Goal: Task Accomplishment & Management: Use online tool/utility

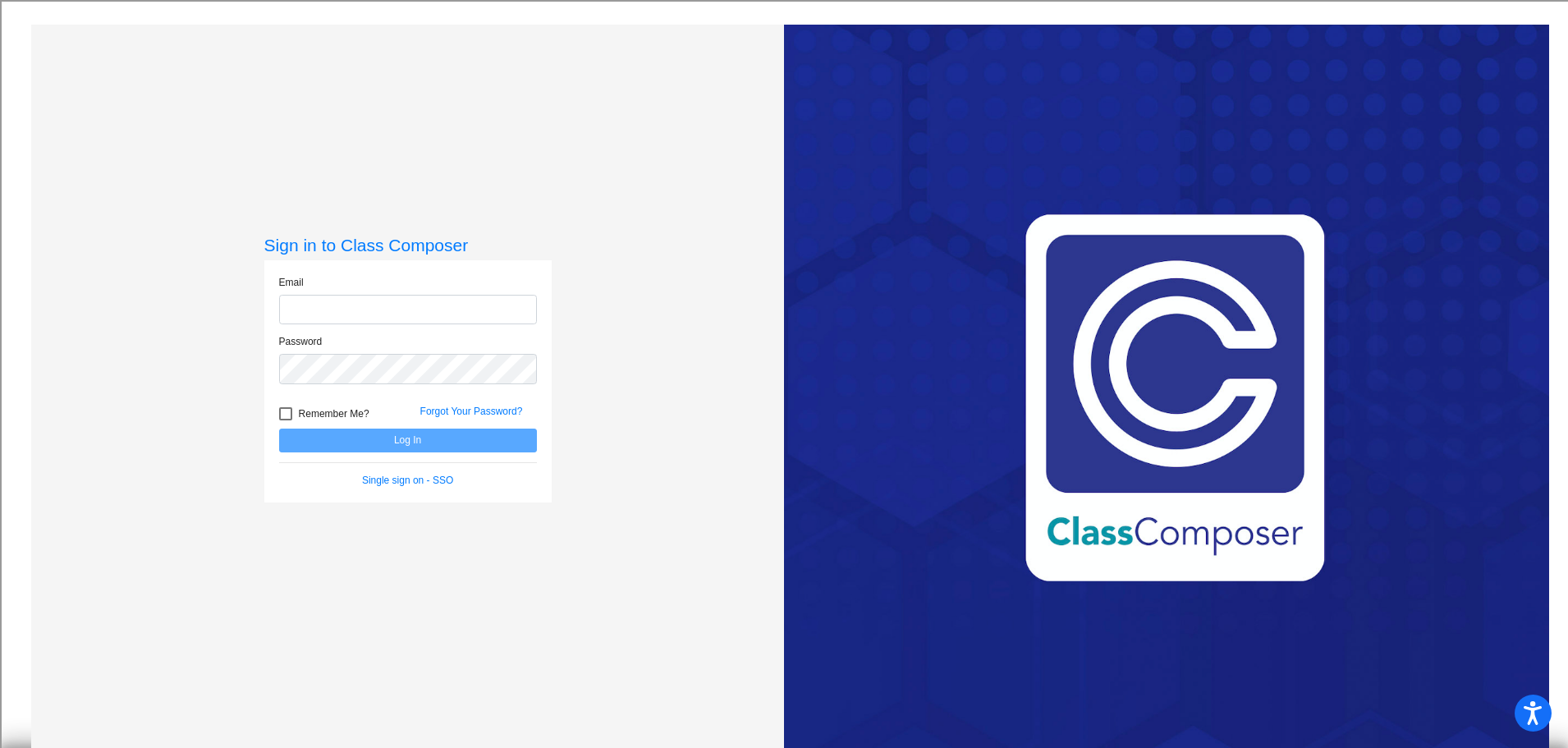
type input "[EMAIL_ADDRESS][DOMAIN_NAME]"
click at [493, 435] on button "Log In" at bounding box center [408, 441] width 258 height 24
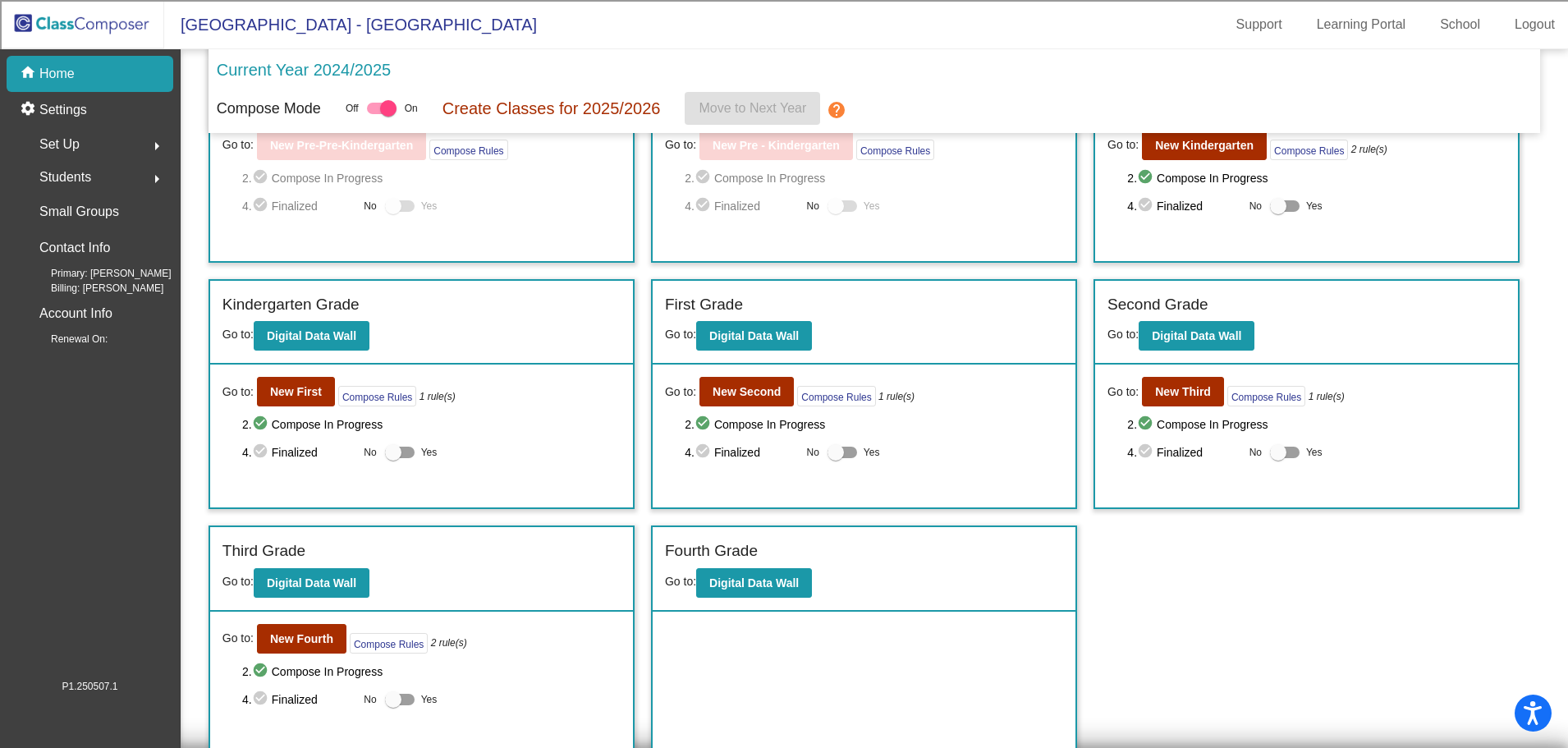
scroll to position [120, 0]
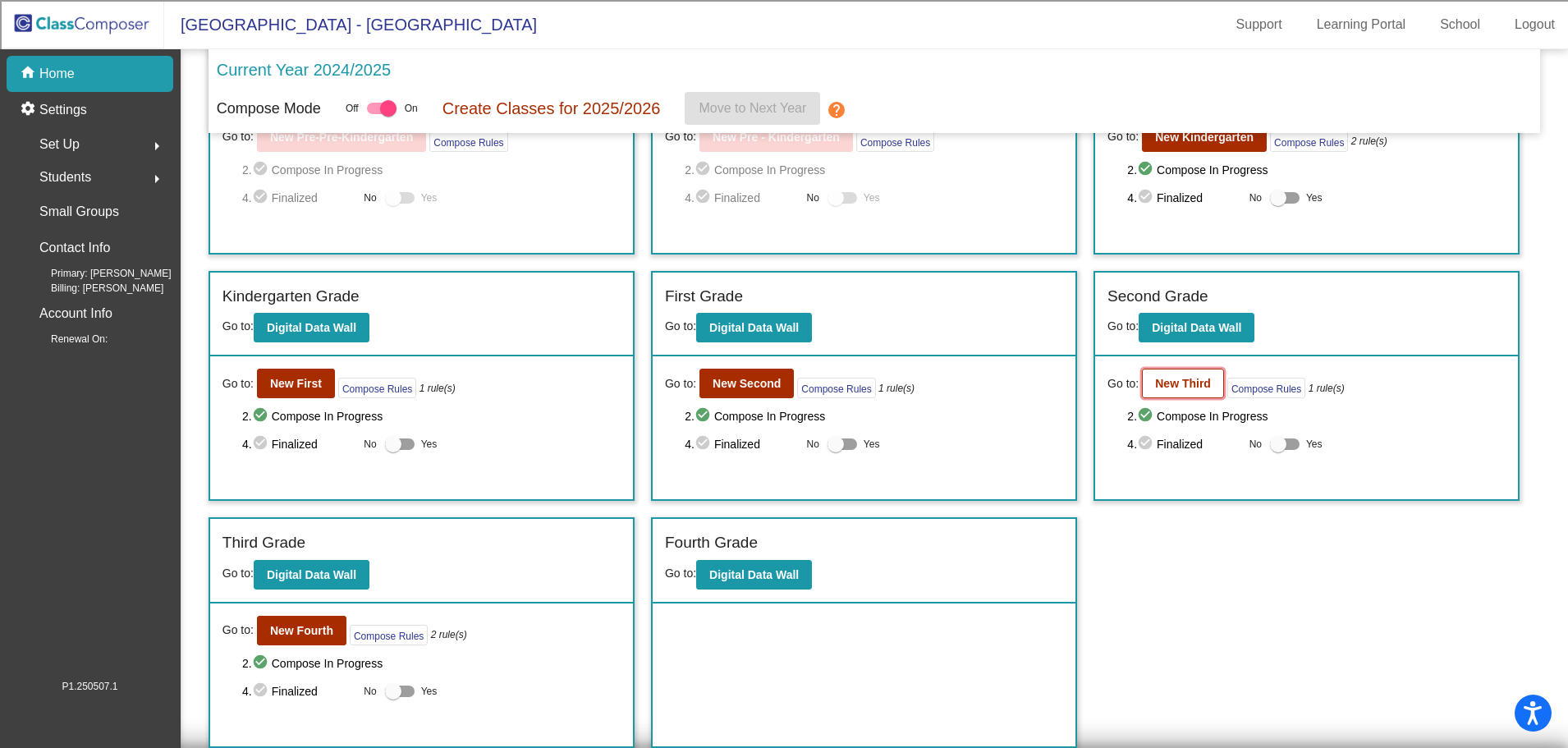
click at [1190, 380] on b "New Third" at bounding box center [1182, 383] width 56 height 13
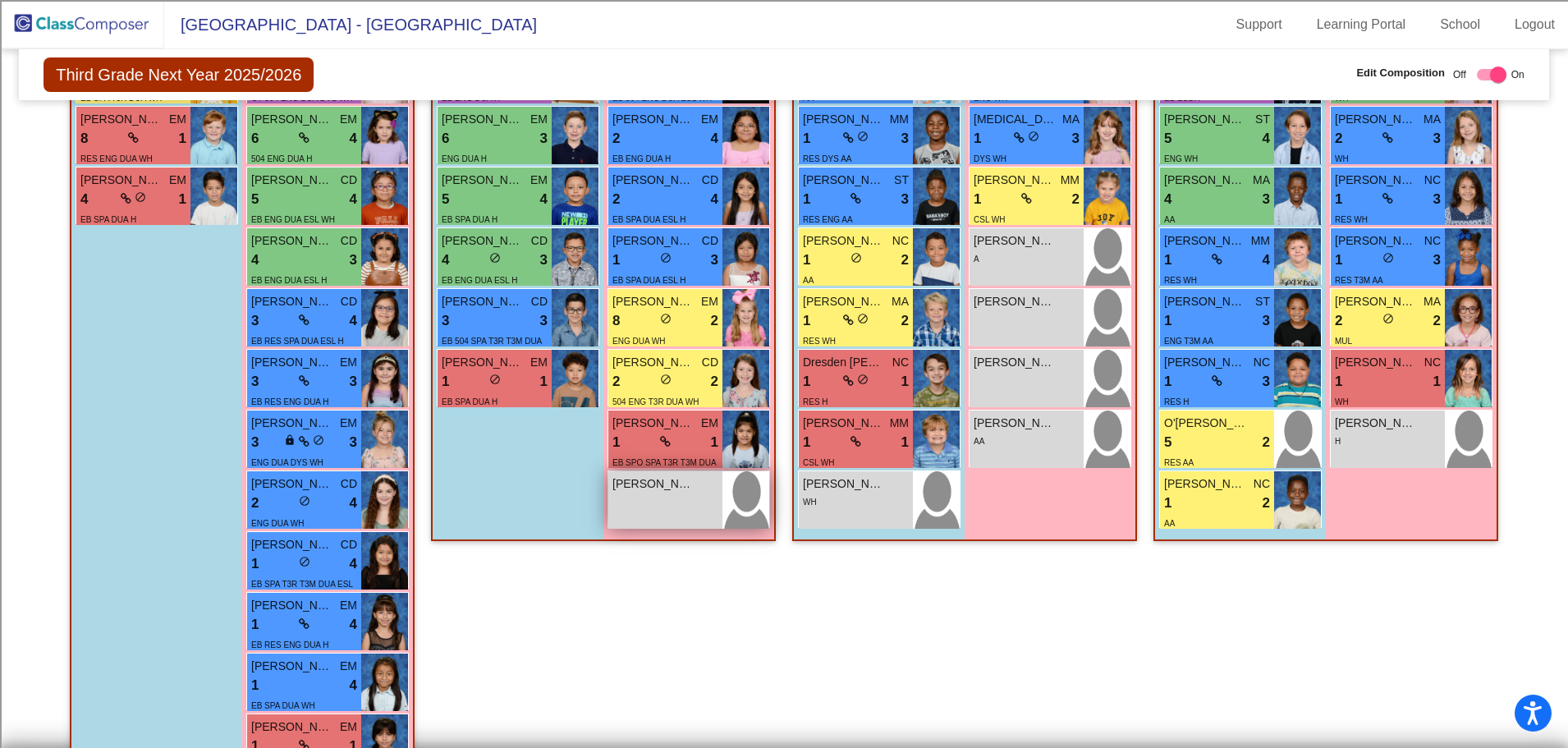
scroll to position [802, 0]
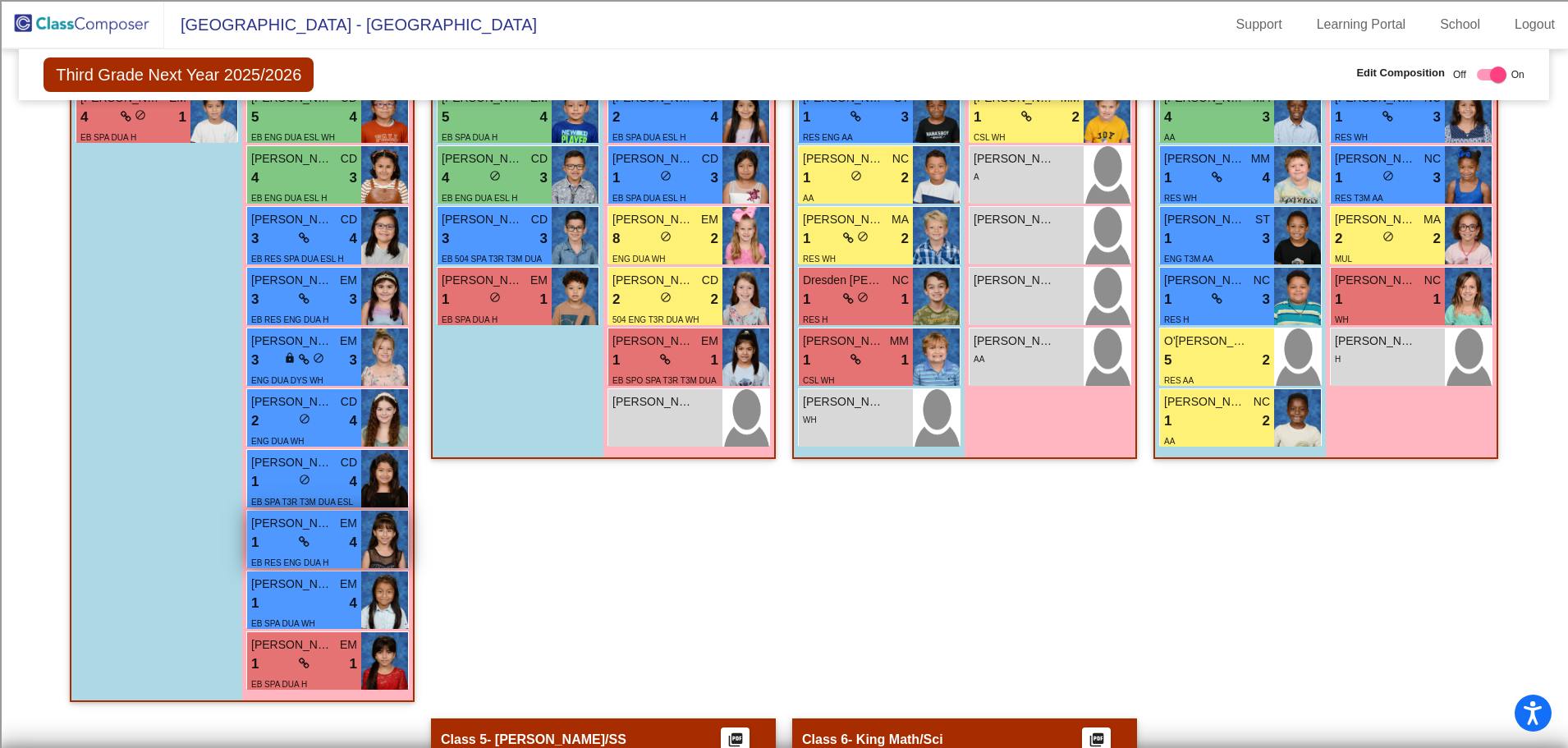
click at [392, 530] on img at bounding box center [384, 540] width 47 height 57
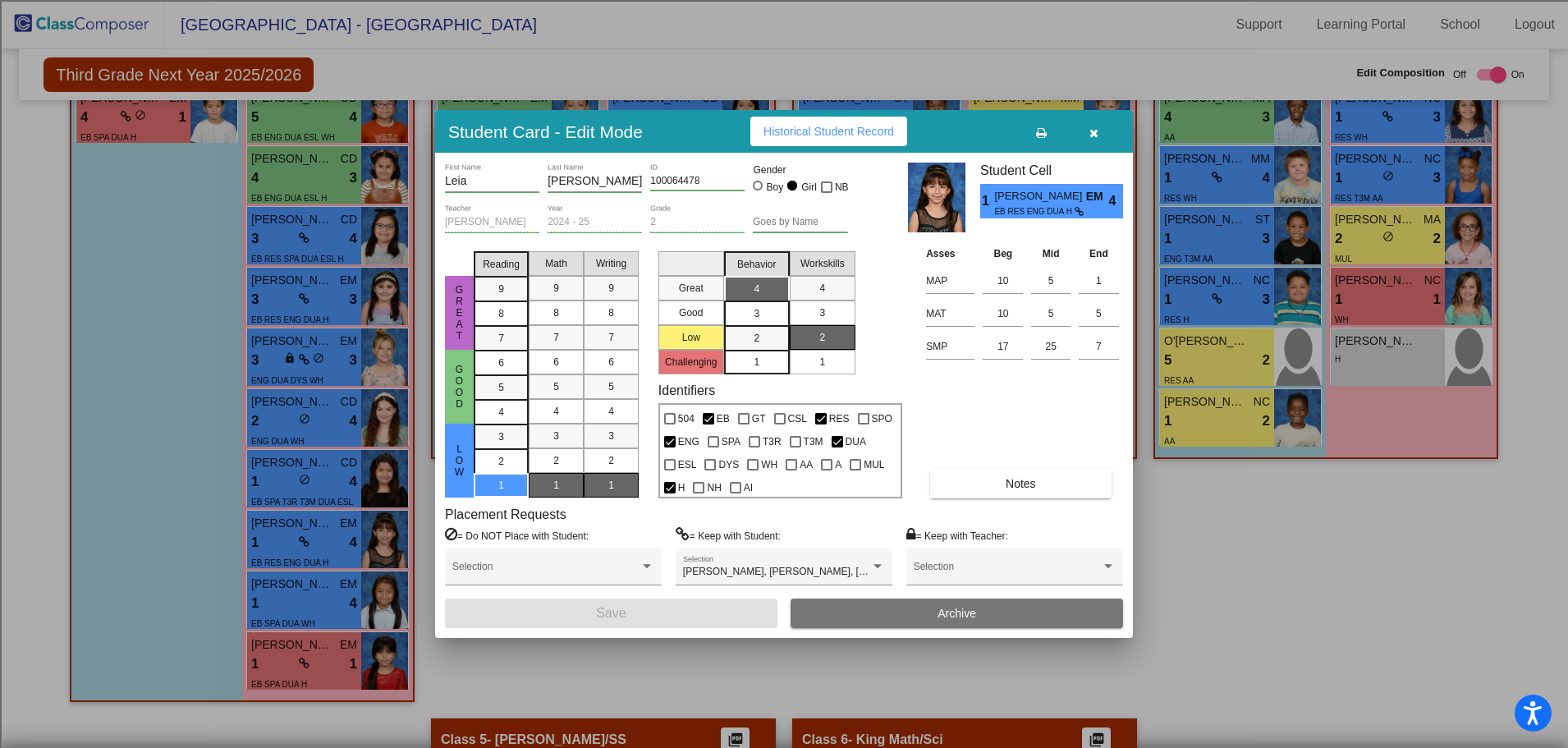
click at [1088, 127] on button "button" at bounding box center [1093, 131] width 52 height 29
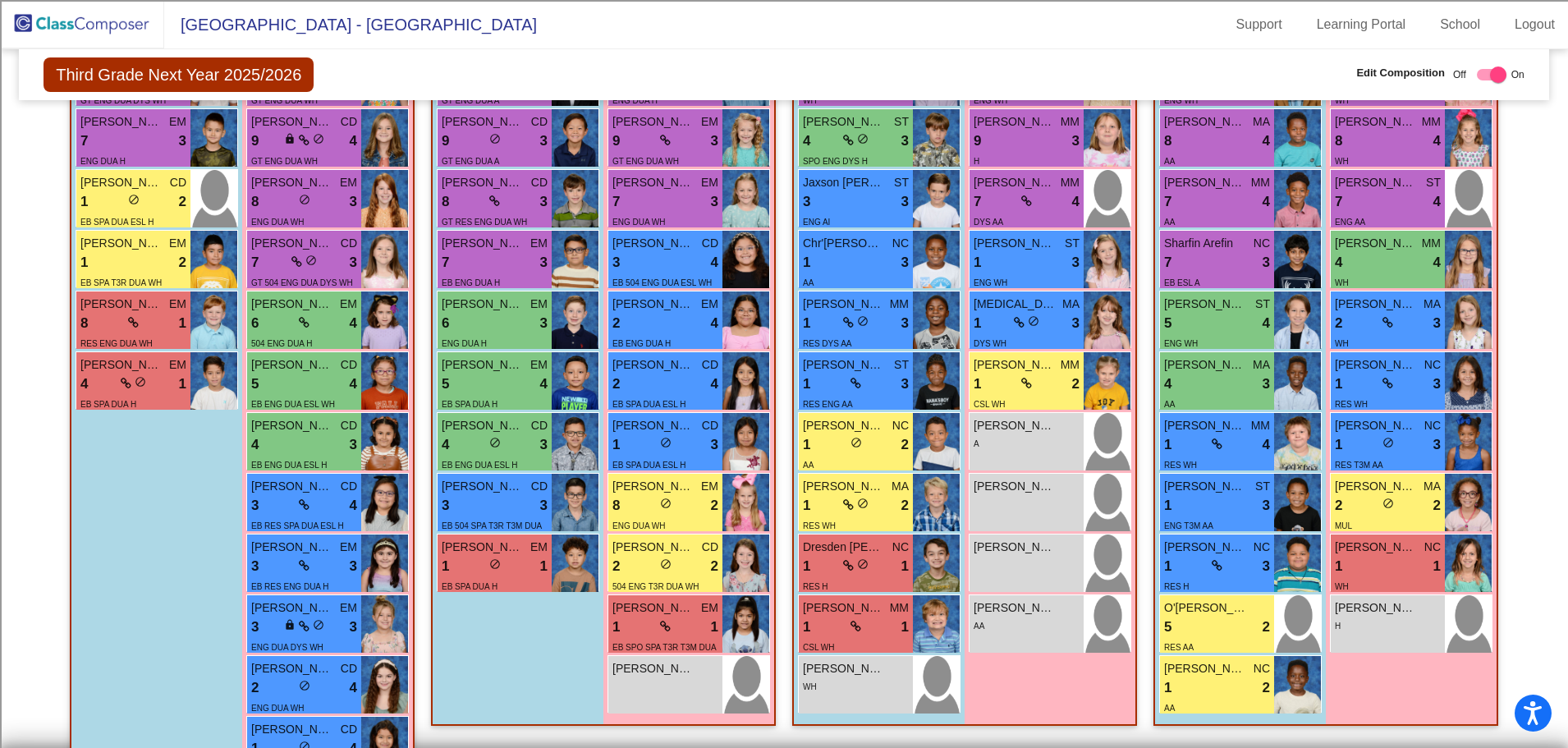
scroll to position [575, 0]
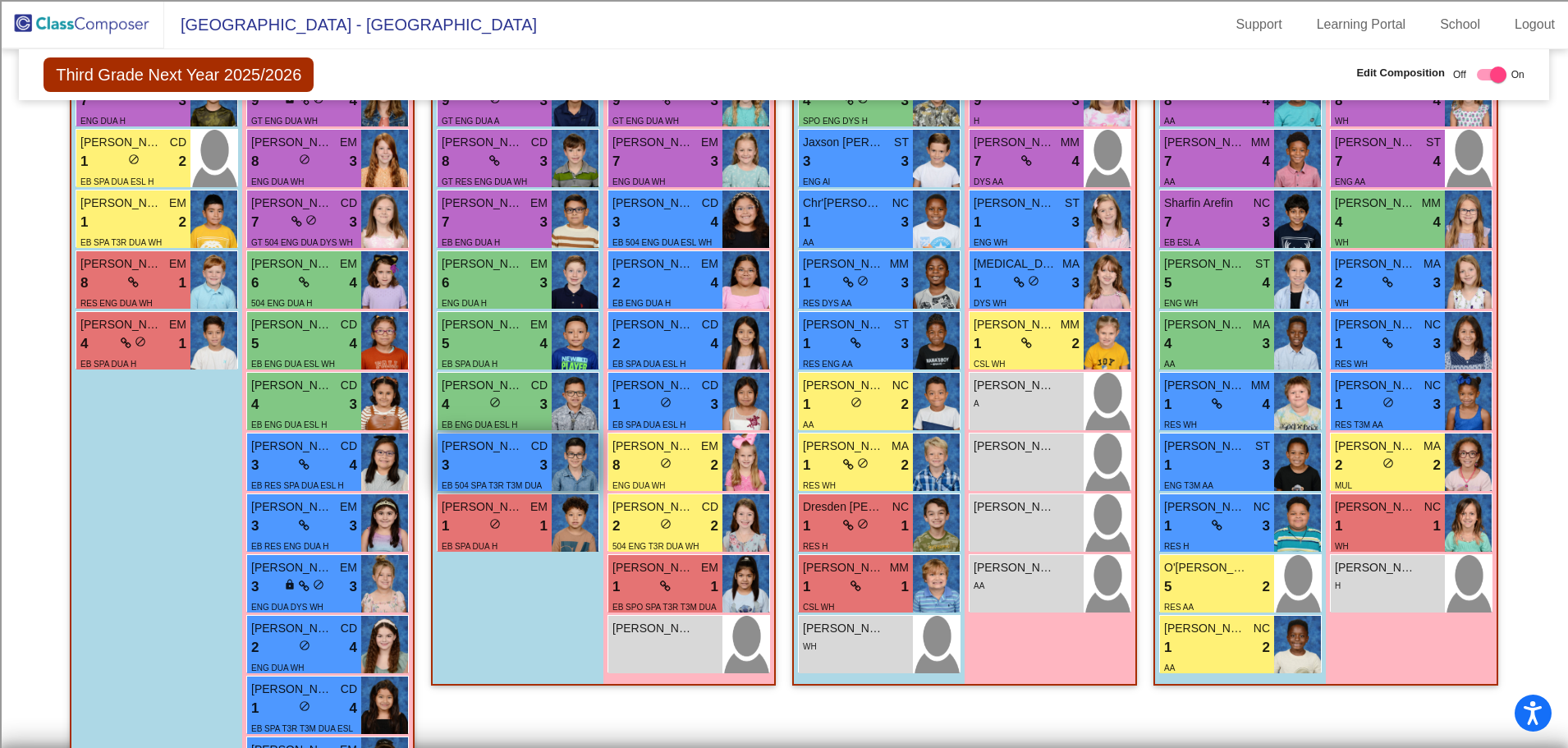
click at [490, 466] on div "3 lock do_not_disturb_alt 3" at bounding box center [495, 465] width 106 height 21
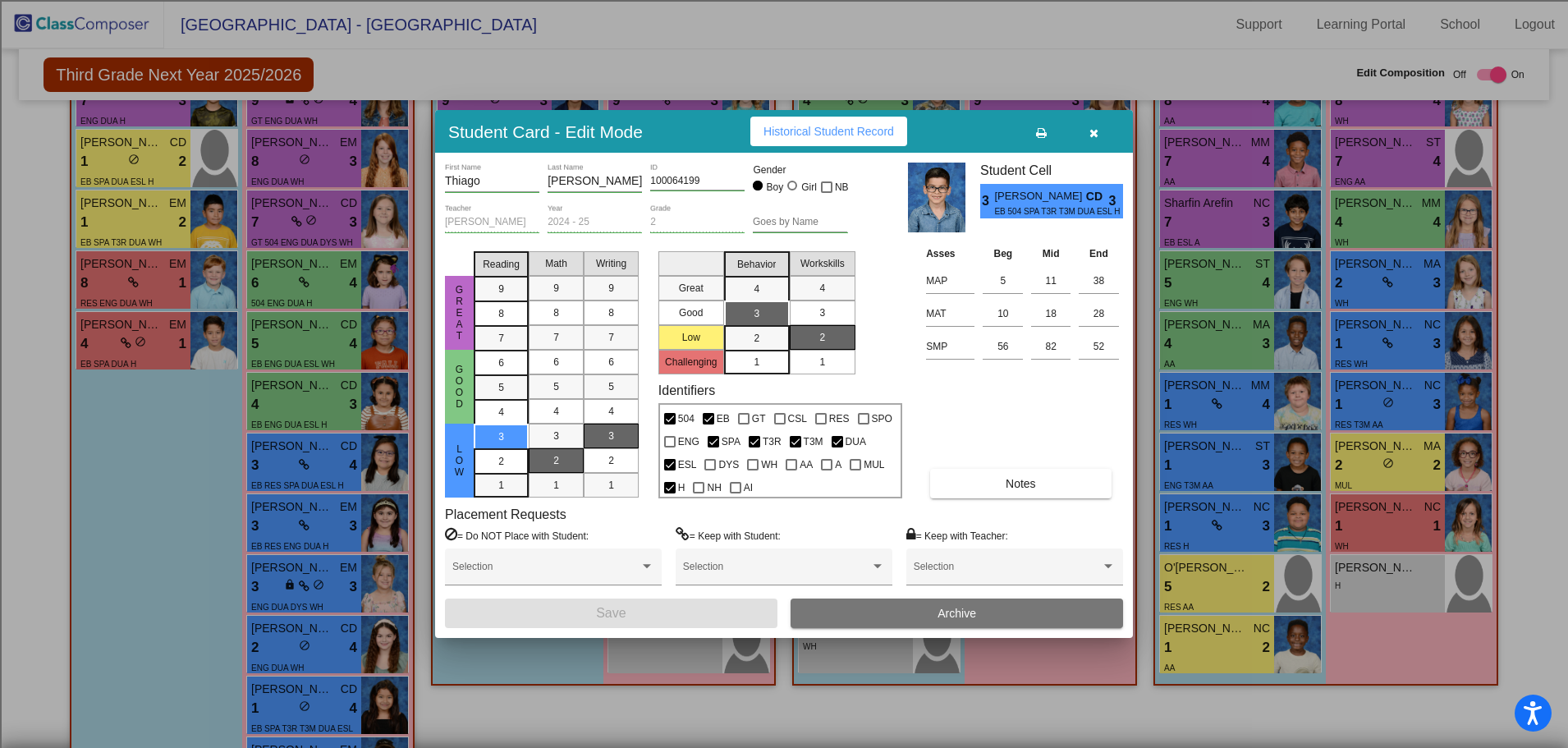
click at [1090, 127] on icon "button" at bounding box center [1094, 132] width 9 height 11
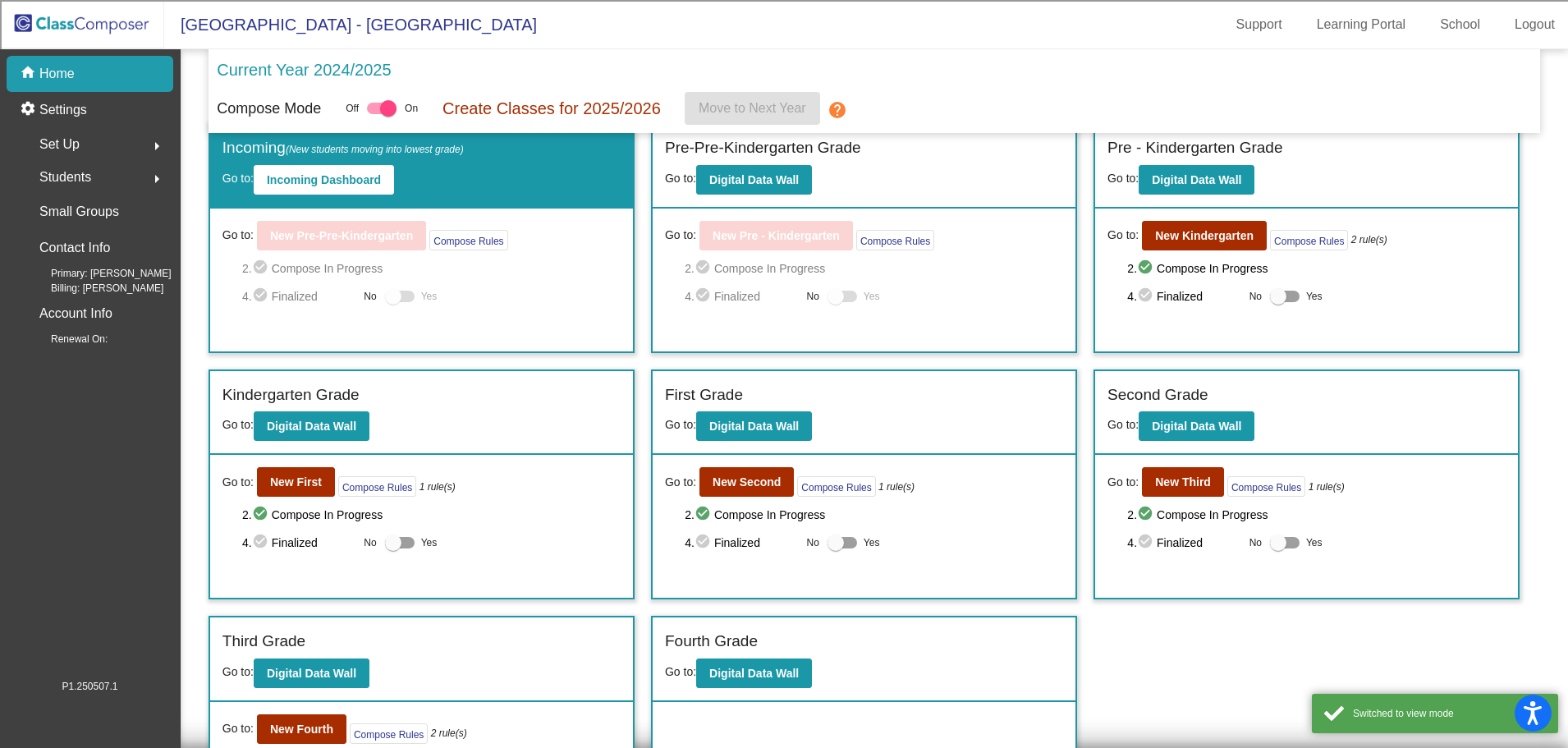
scroll to position [120, 0]
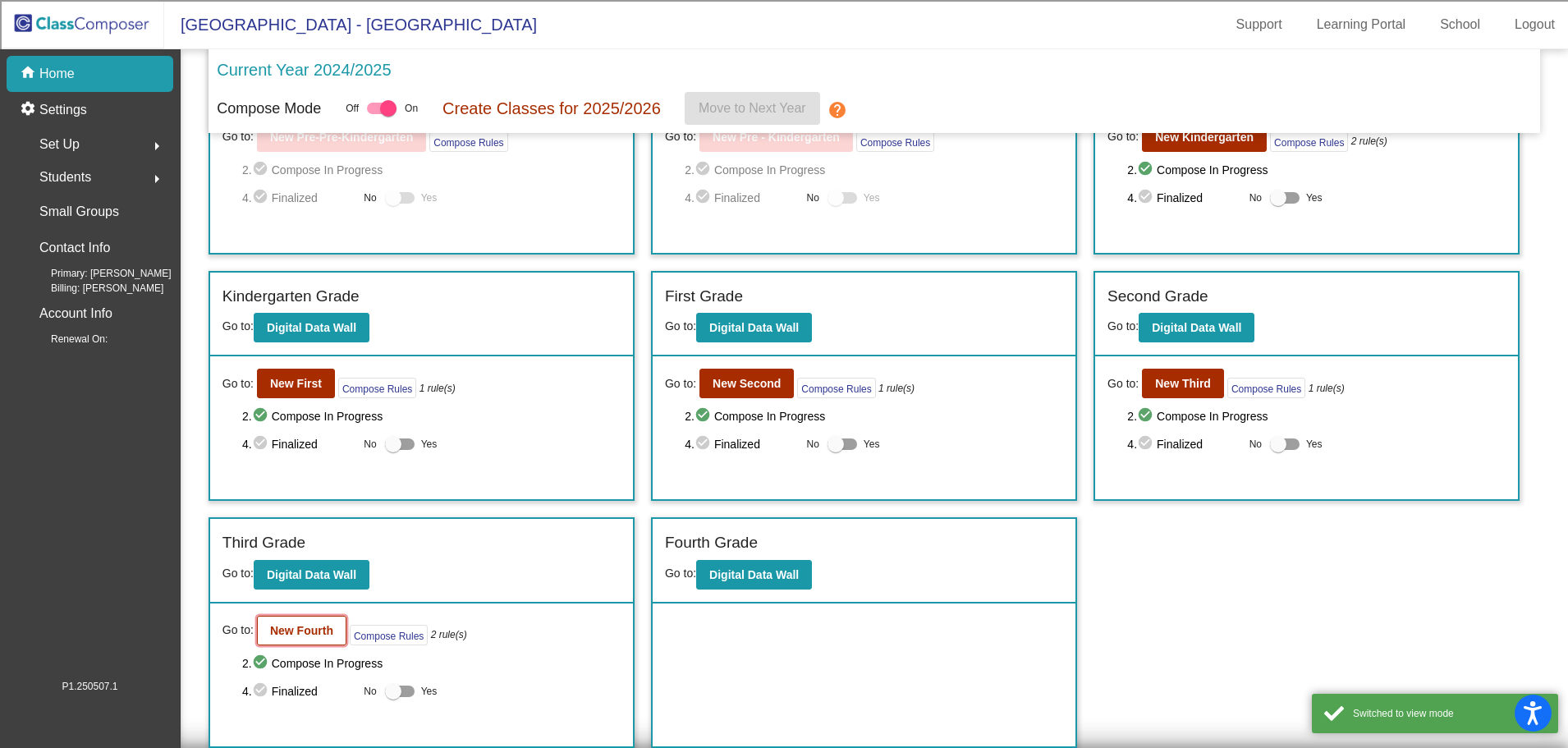
click at [298, 625] on b "New Fourth" at bounding box center [302, 630] width 63 height 13
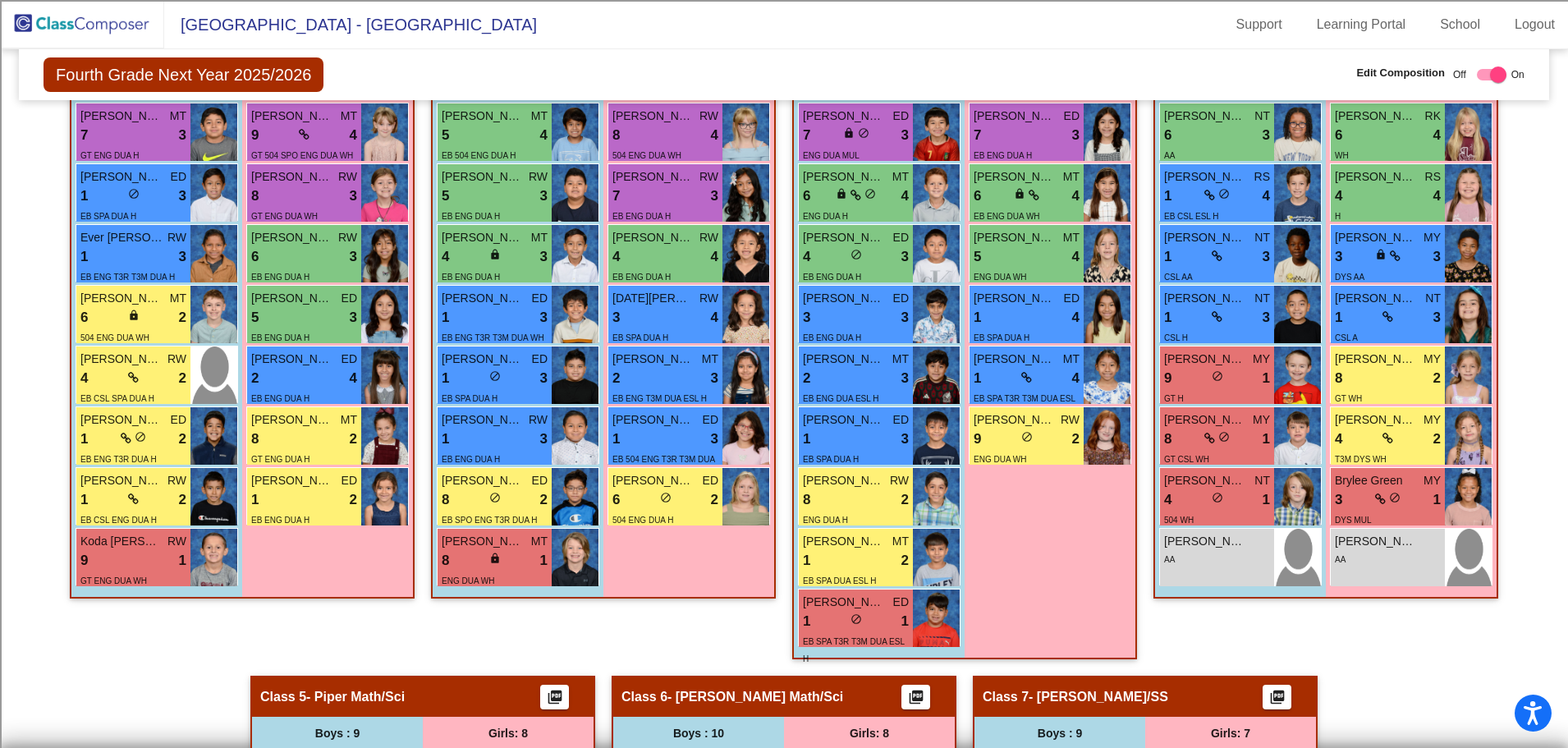
scroll to position [544, 0]
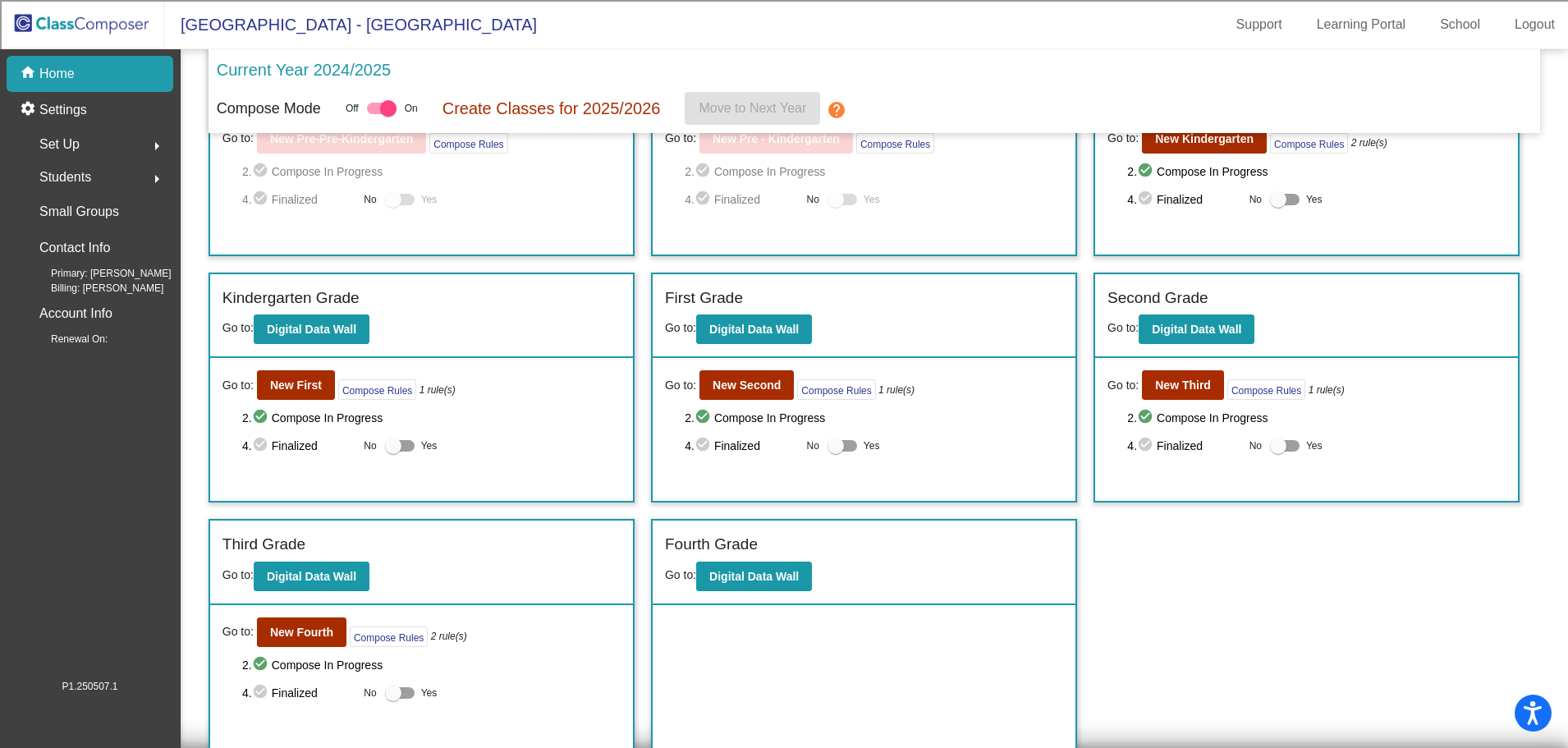
scroll to position [120, 0]
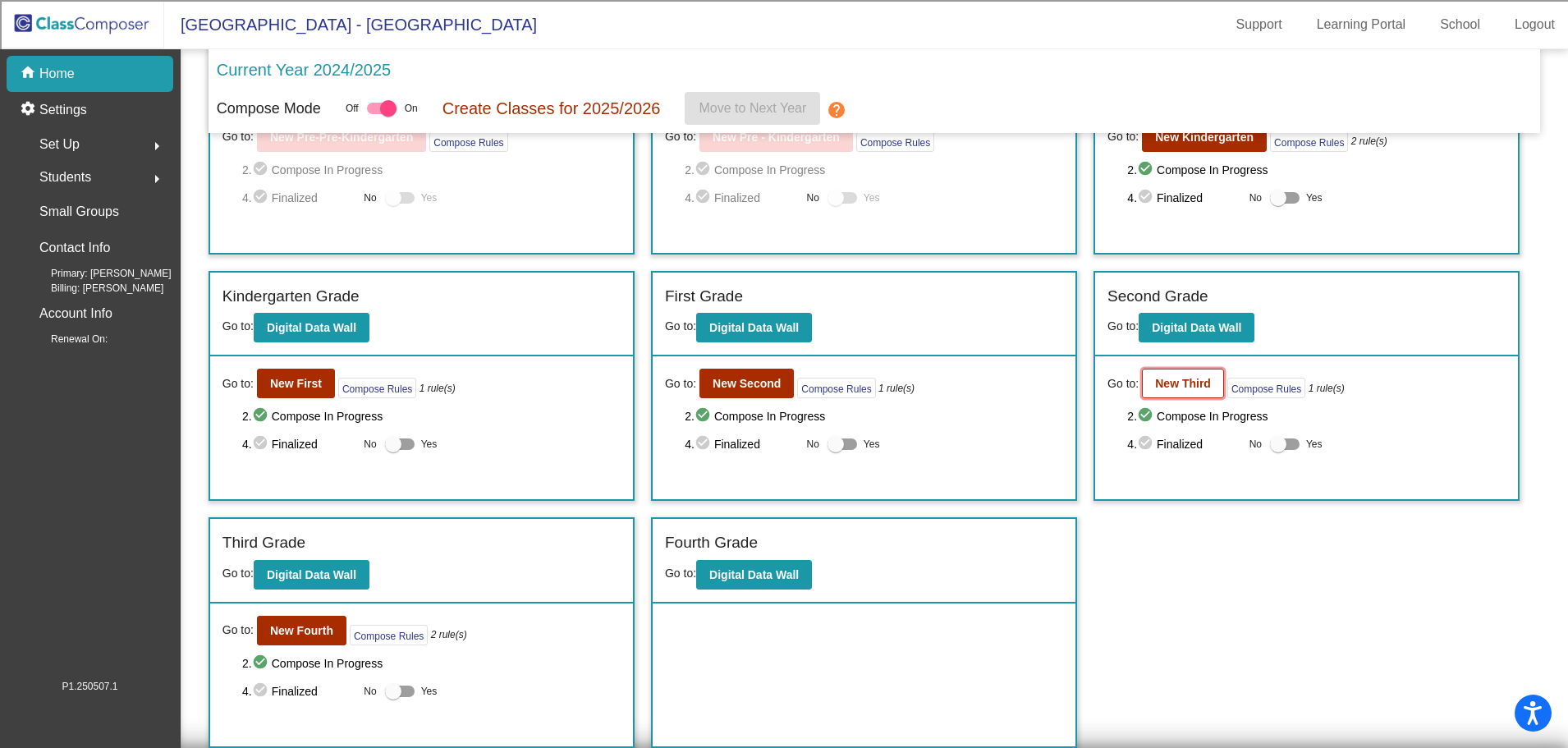
click at [1173, 371] on button "New Third" at bounding box center [1183, 383] width 82 height 29
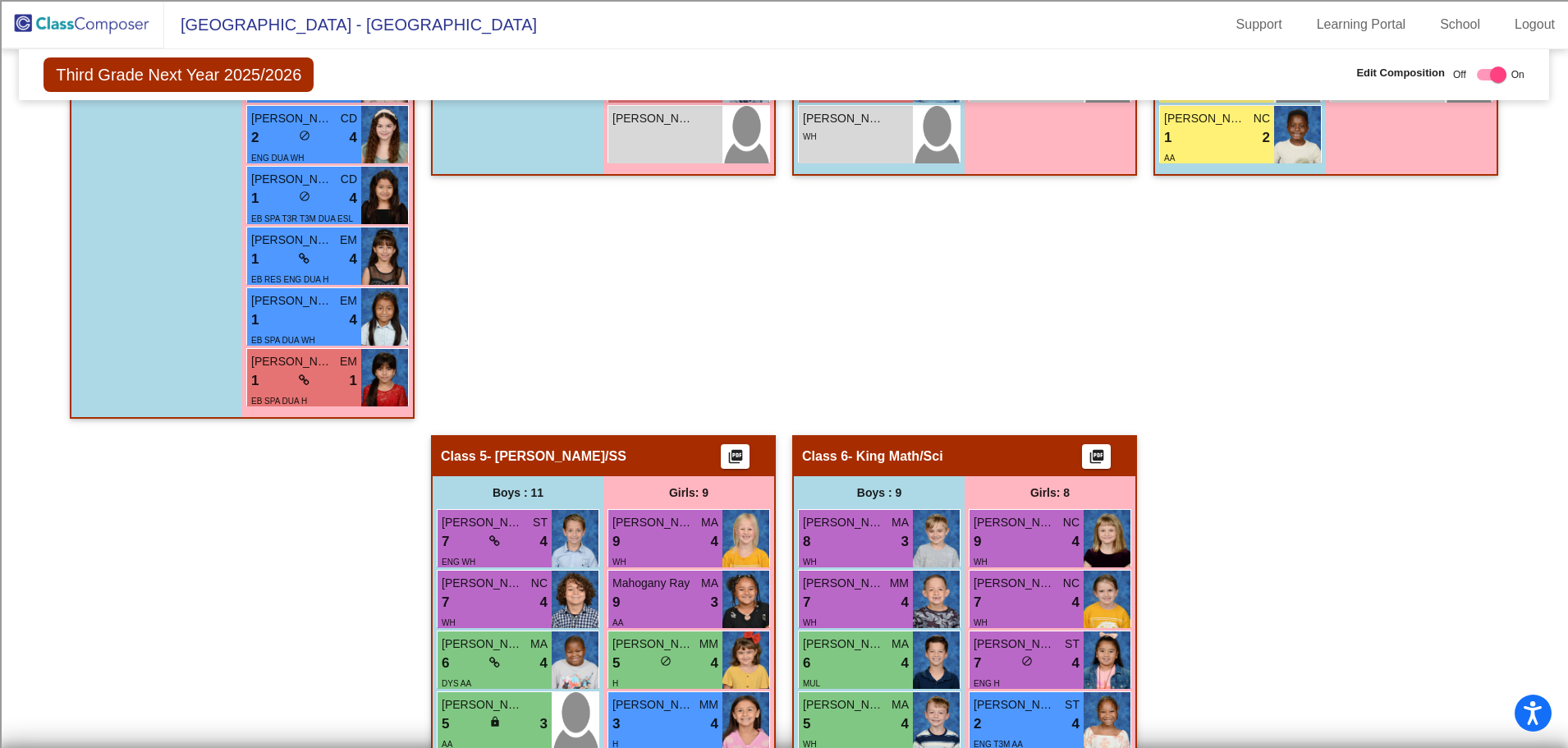
scroll to position [1396, 0]
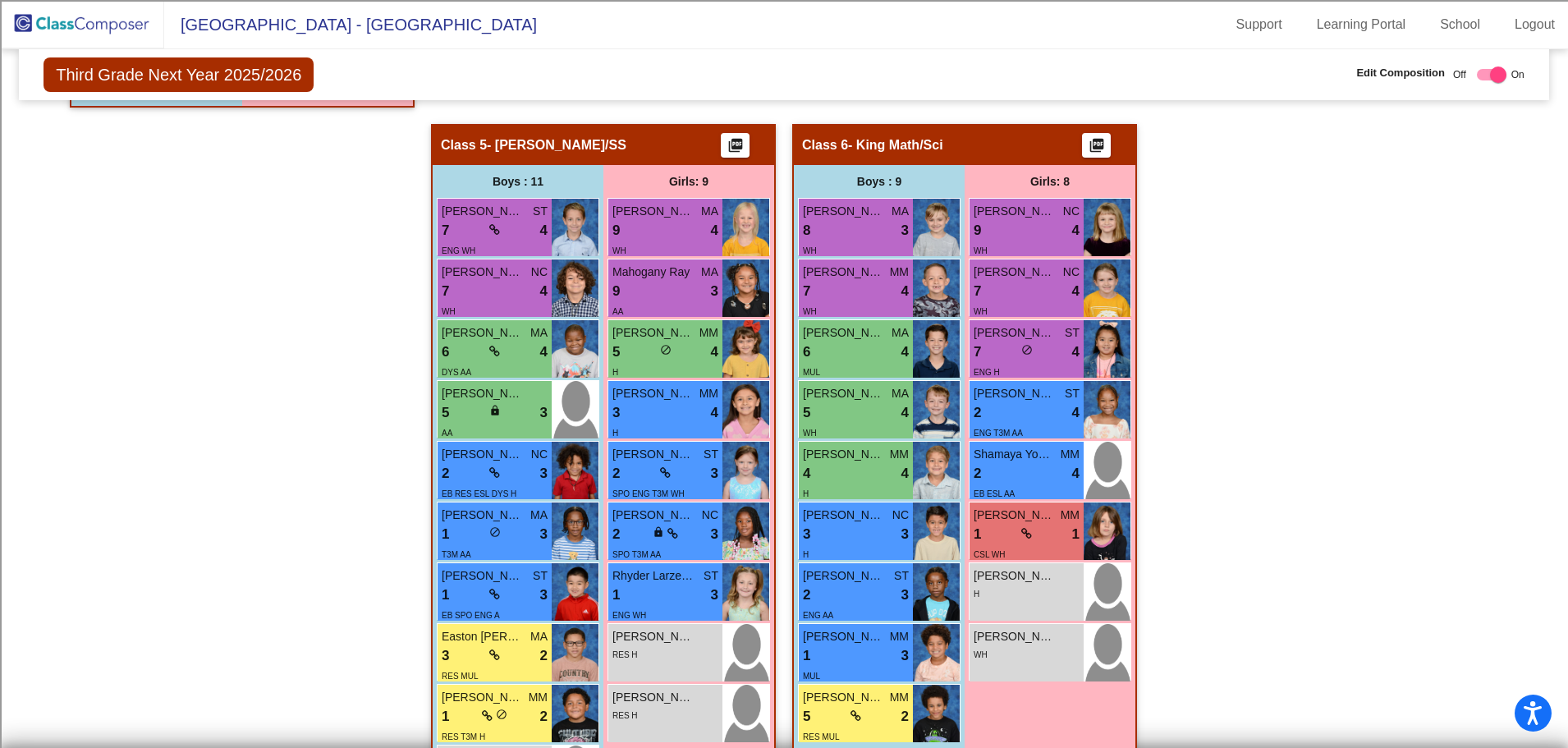
click at [1130, 291] on div "Haley Brewster NC 9 lock do_not_disturb_alt 4 WH Aurora Platt NC 7 lock do_not_…" at bounding box center [1049, 441] width 171 height 486
click at [1117, 292] on img at bounding box center [1107, 288] width 47 height 57
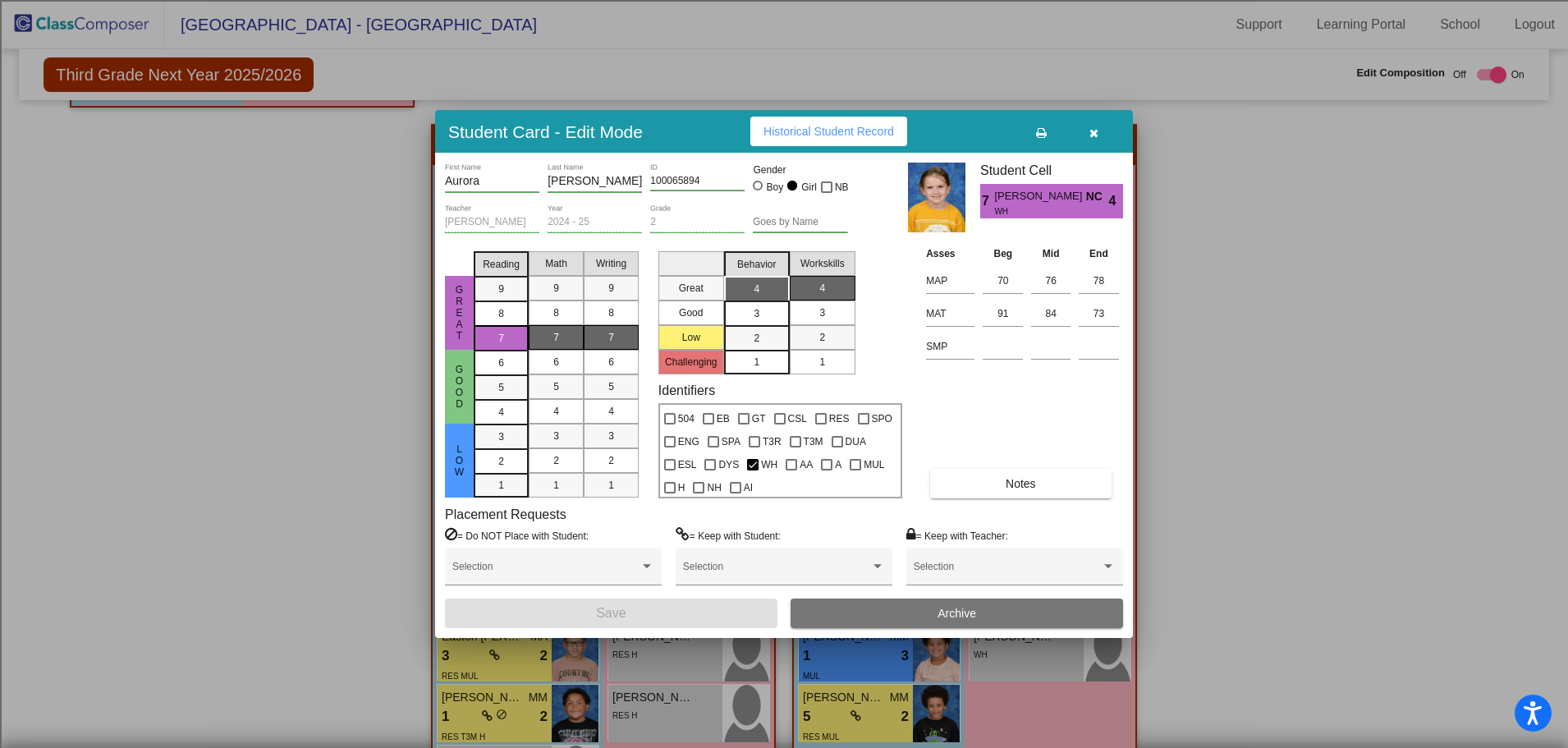
click at [1096, 128] on icon "button" at bounding box center [1094, 132] width 9 height 11
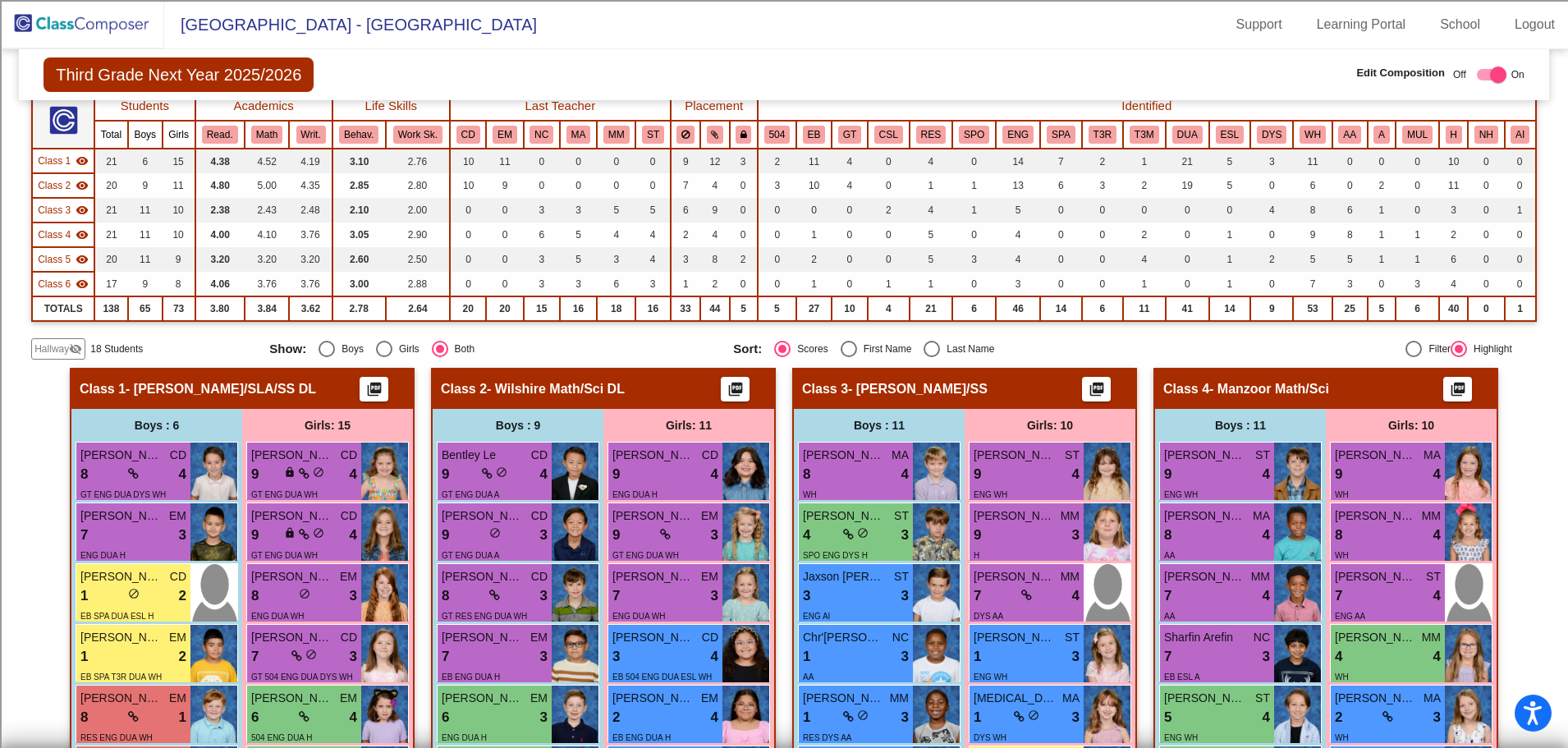
scroll to position [0, 0]
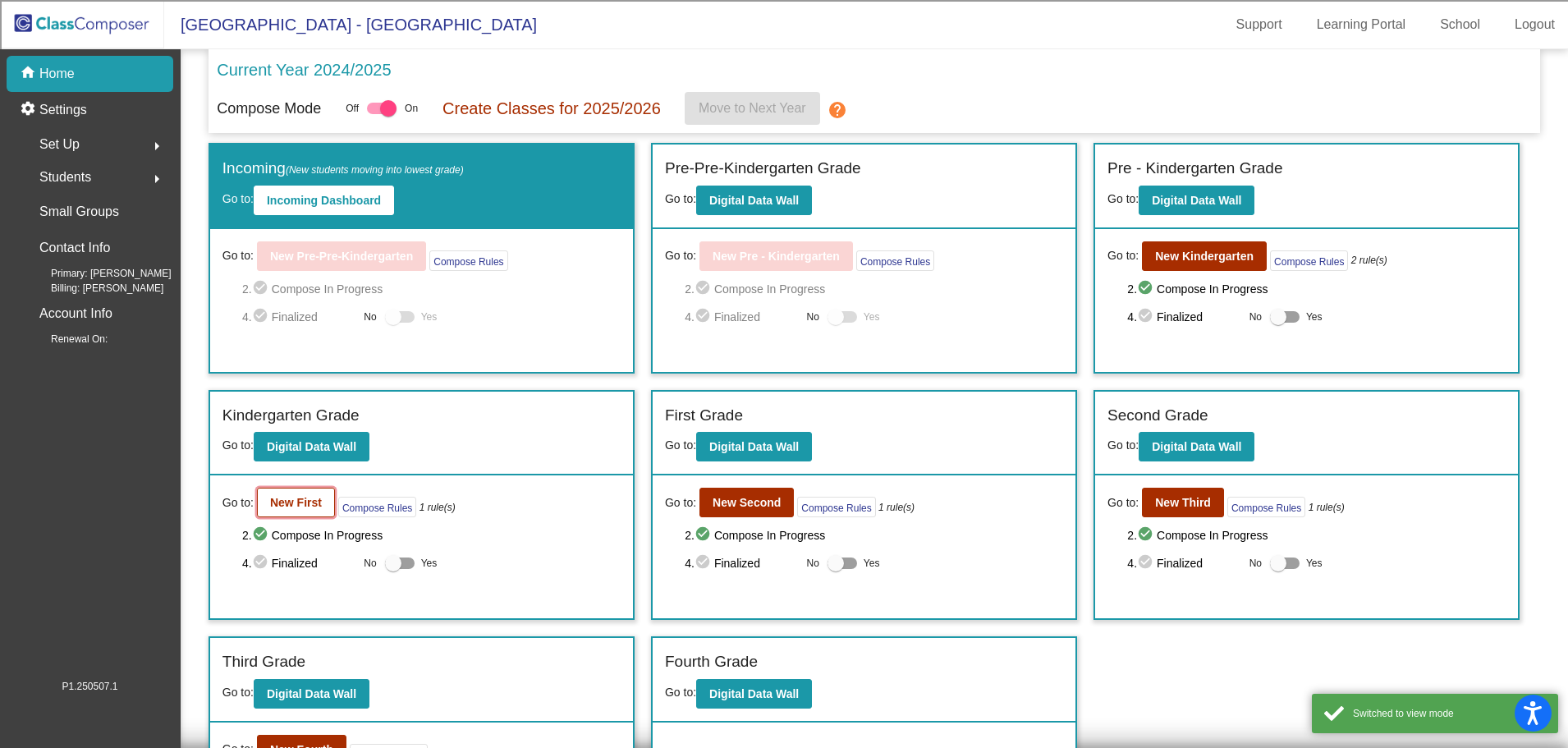
click at [301, 502] on b "New First" at bounding box center [296, 502] width 51 height 13
click at [1242, 249] on button "New Kindergarten" at bounding box center [1205, 256] width 125 height 29
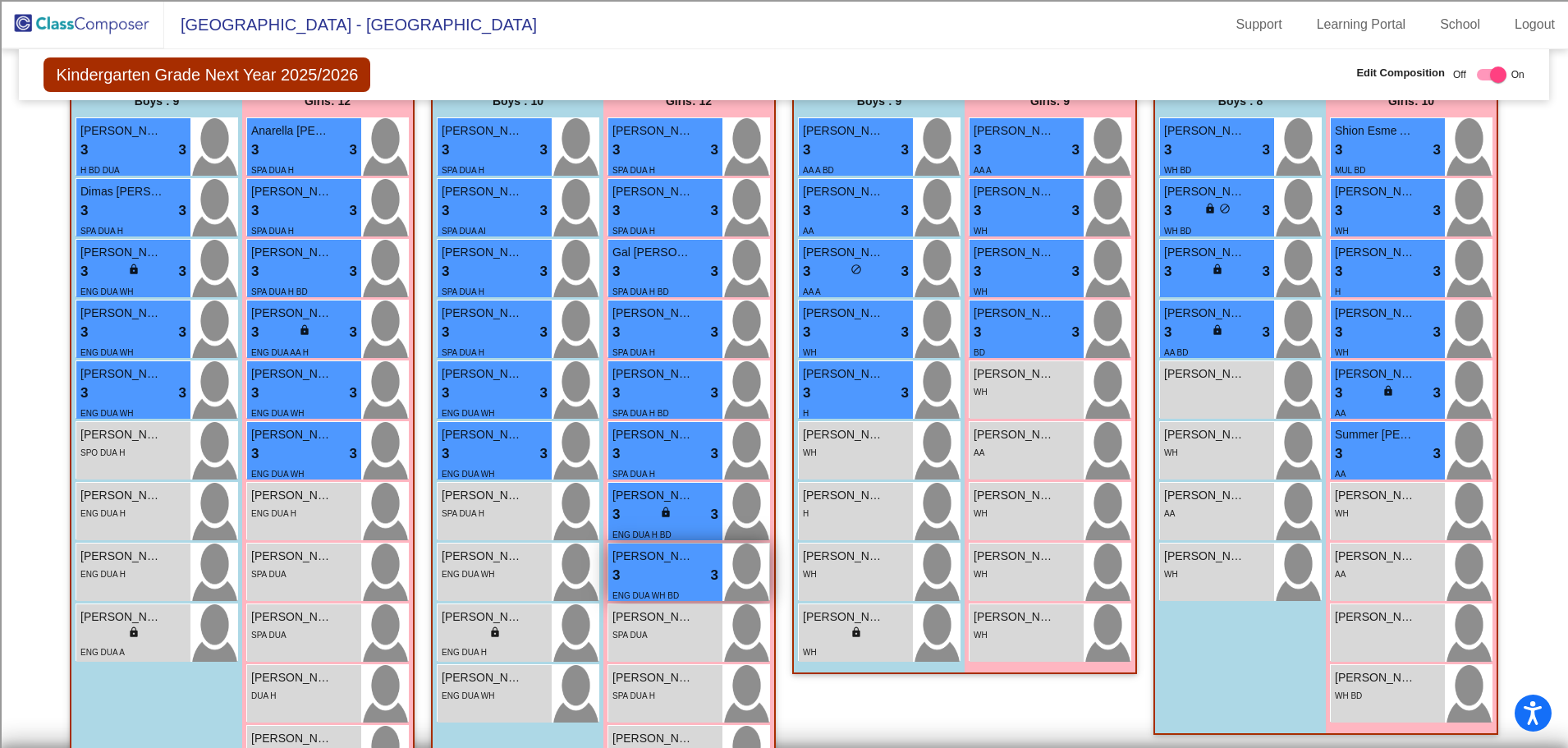
scroll to position [411, 0]
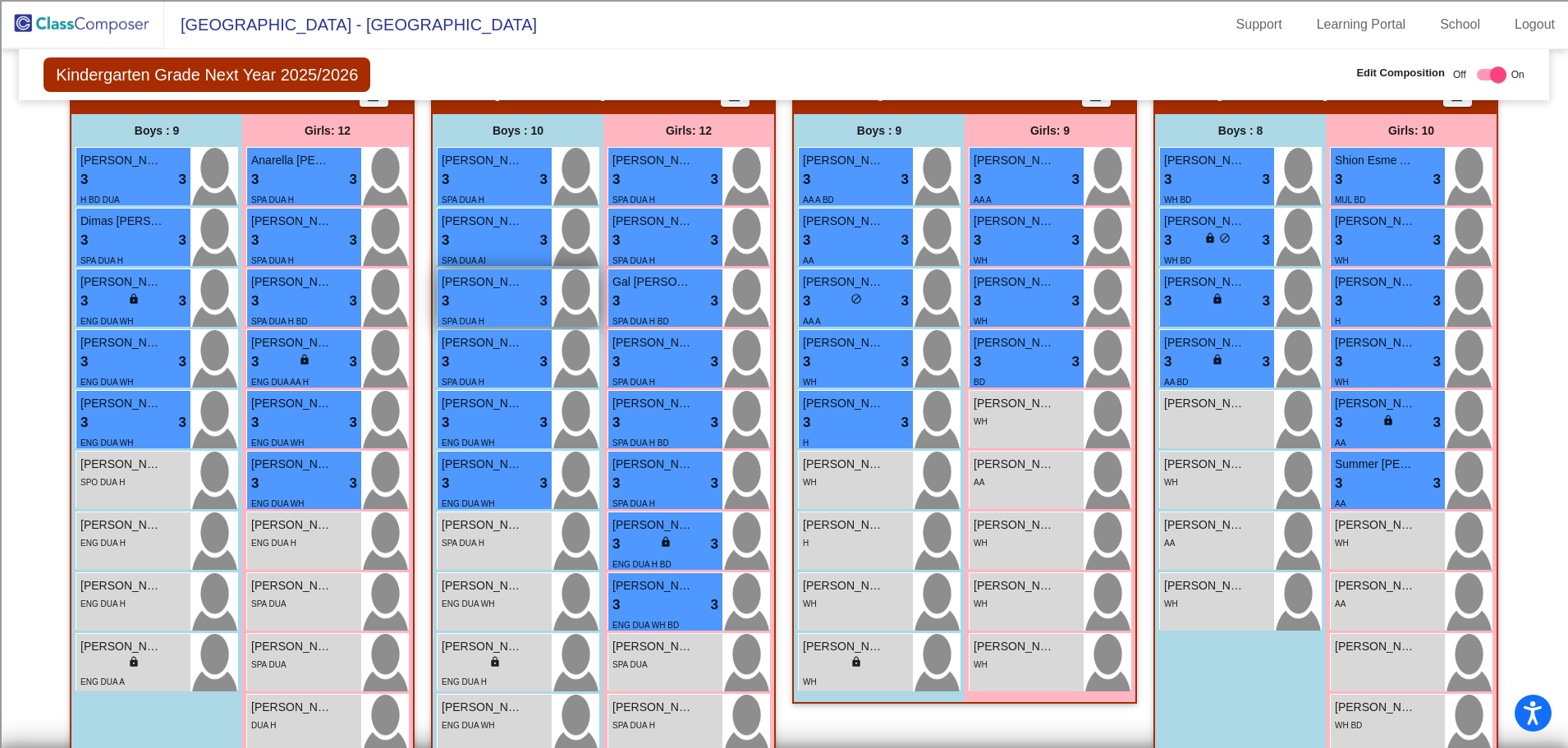
click at [472, 302] on div "3 lock do_not_disturb_alt 3" at bounding box center [495, 301] width 106 height 21
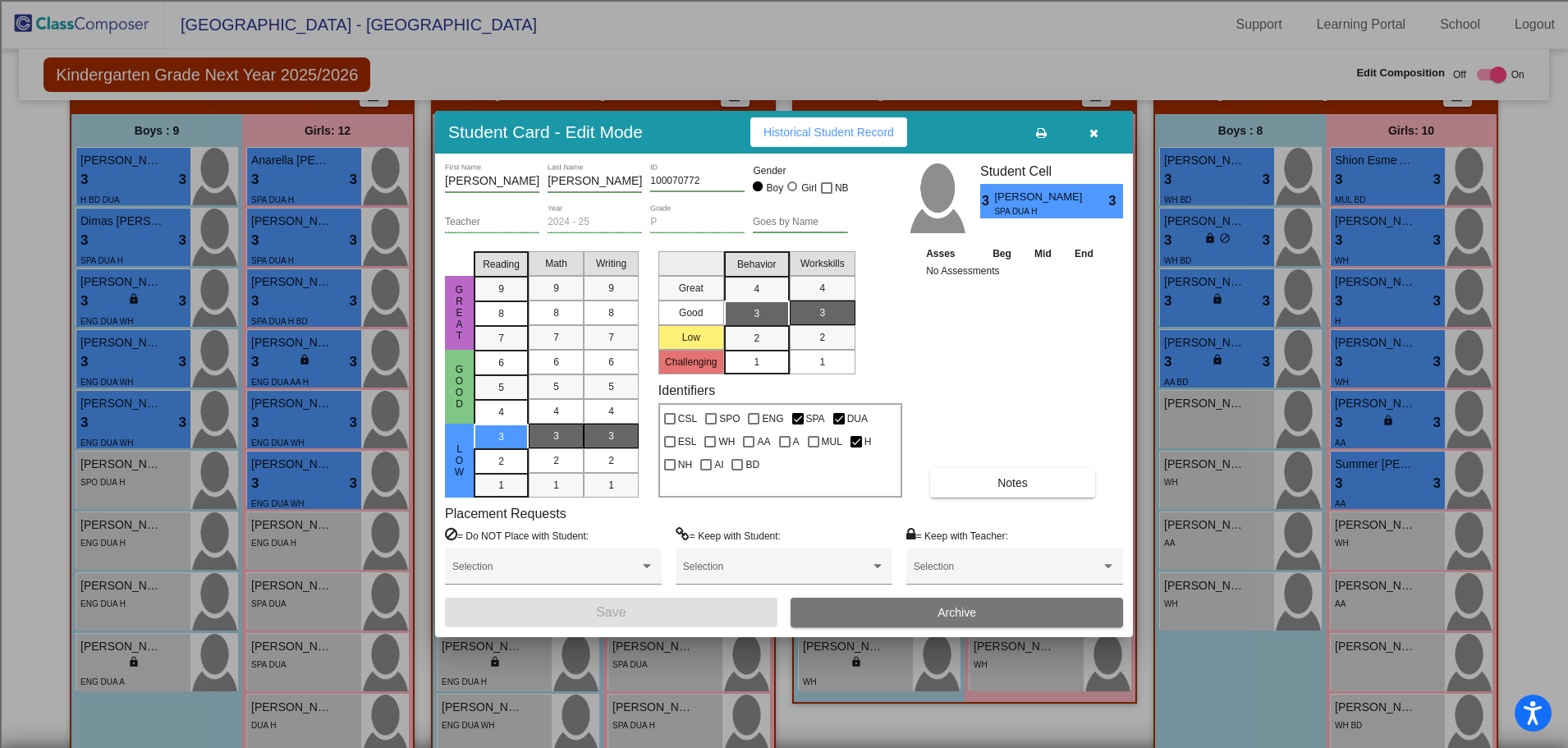
click at [1098, 126] on button "button" at bounding box center [1093, 132] width 52 height 29
